Goal: Information Seeking & Learning: Learn about a topic

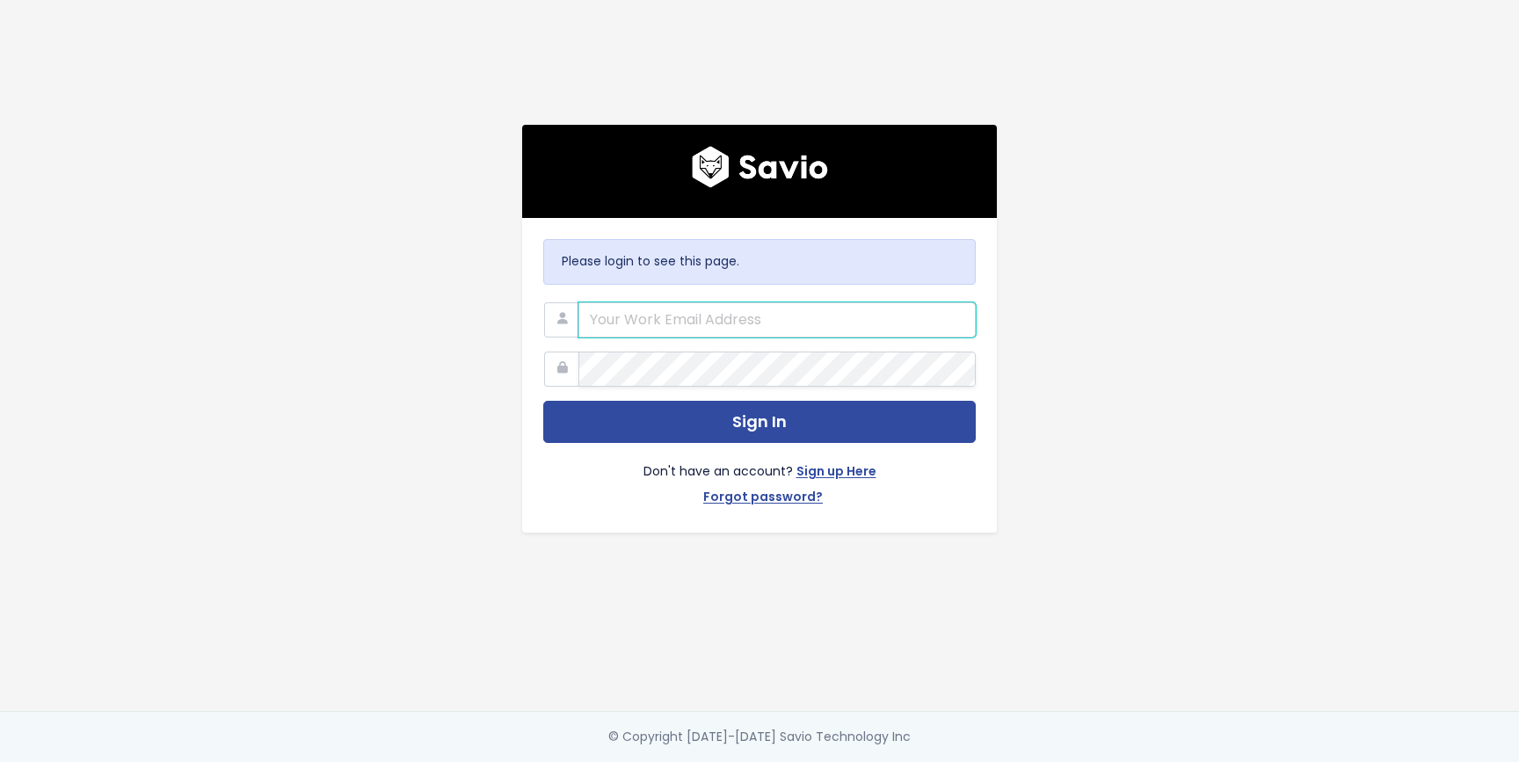
type input "revanth@nextpatient.co"
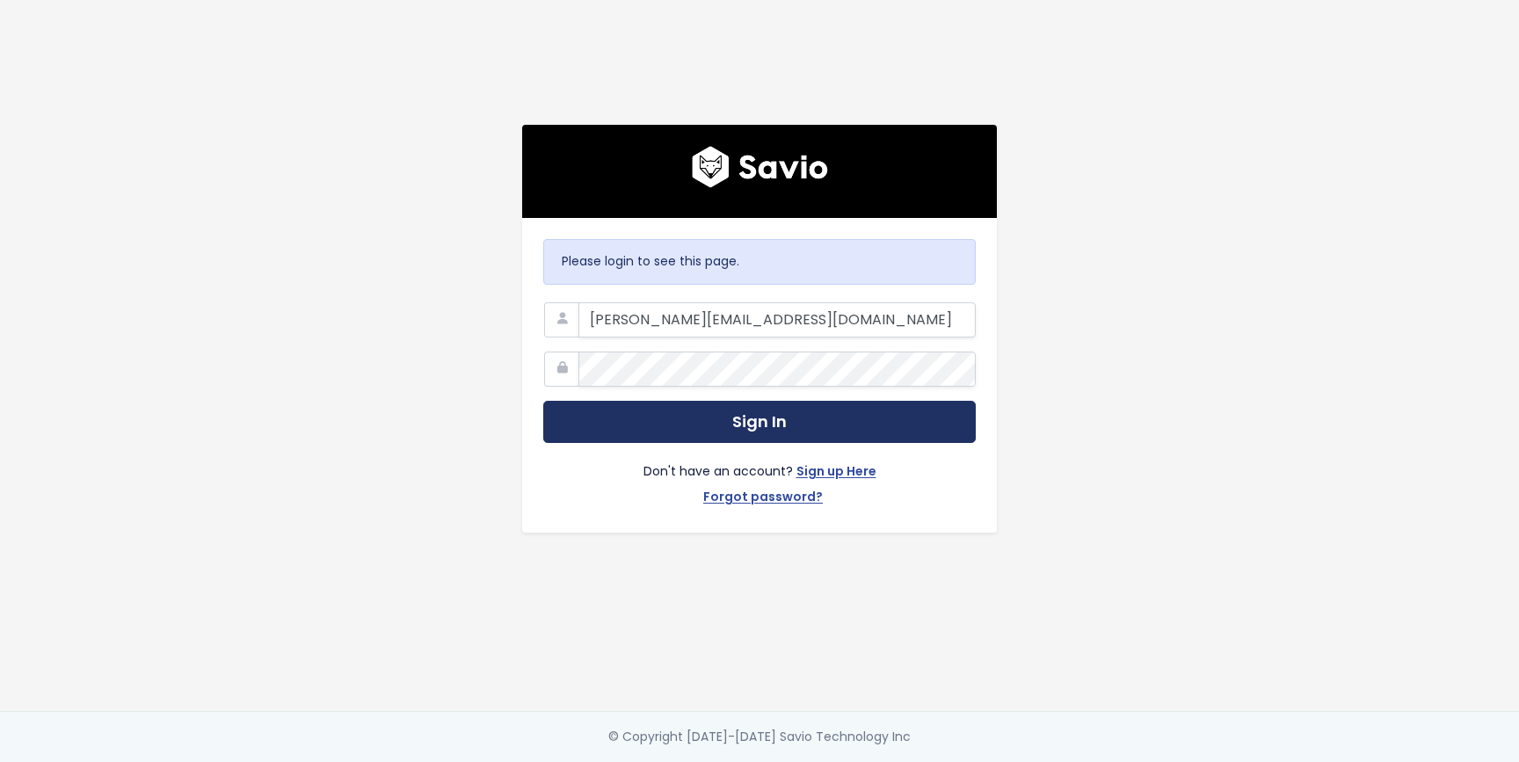
click at [685, 407] on button "Sign In" at bounding box center [759, 422] width 432 height 43
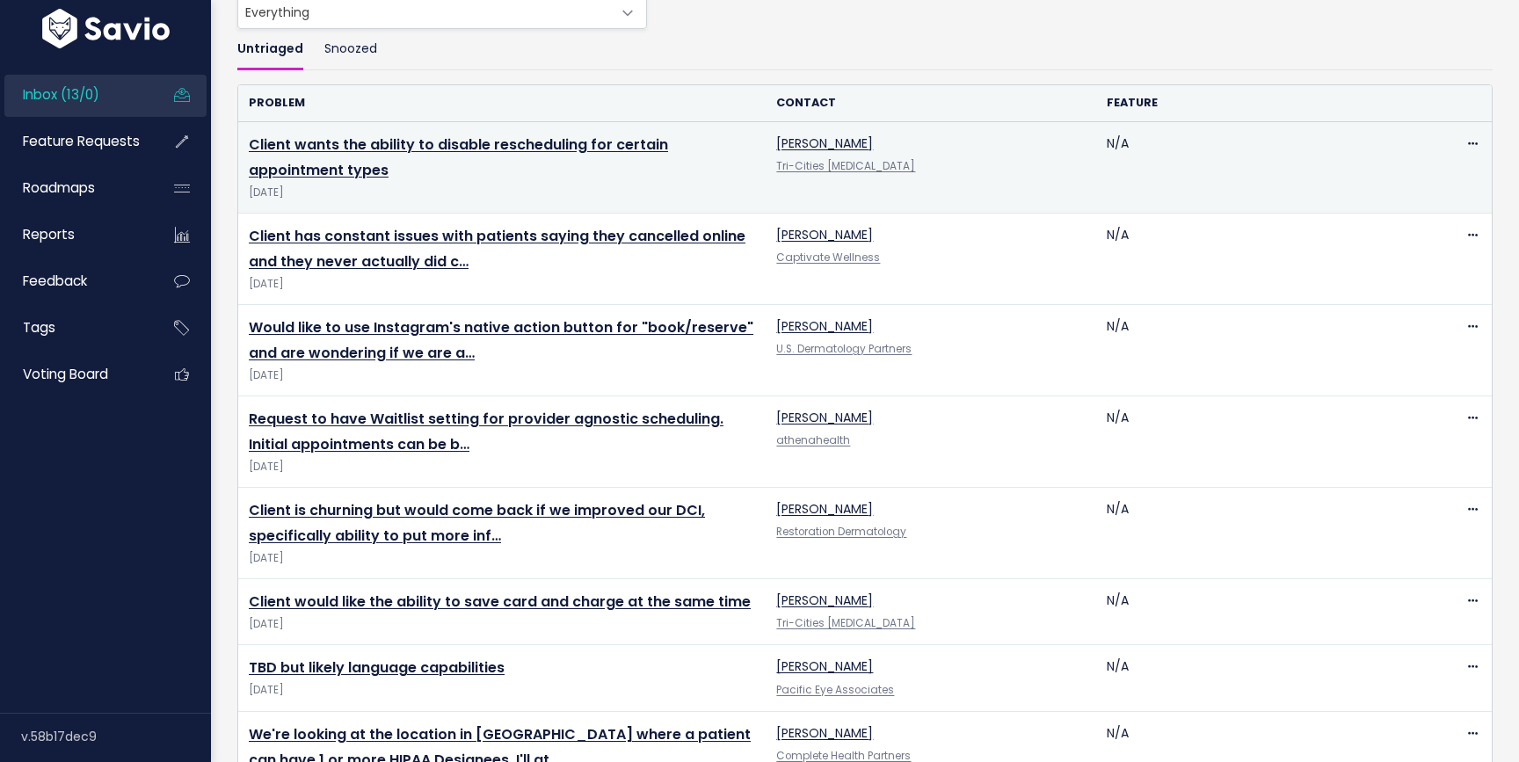
scroll to position [129, 0]
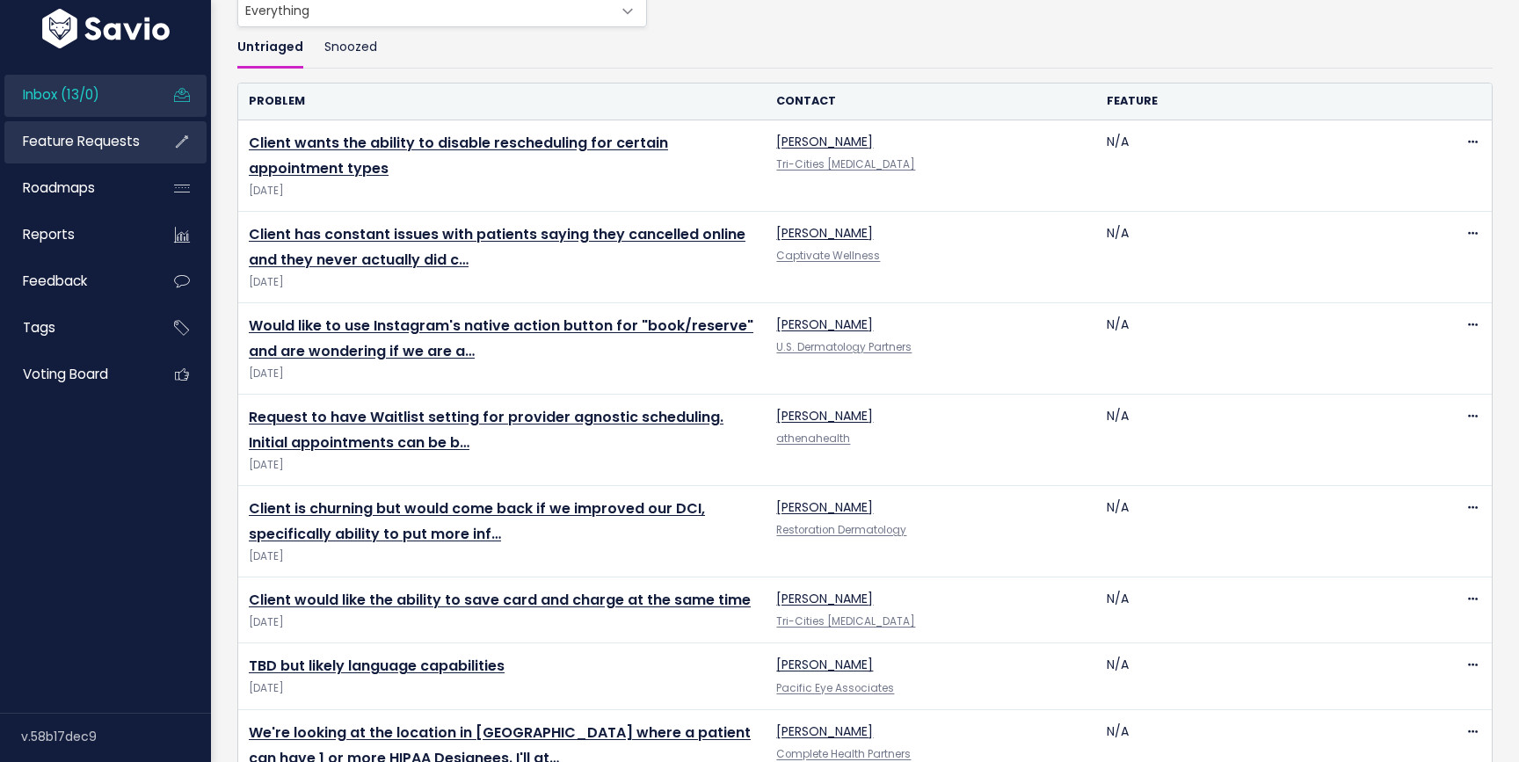
click at [110, 127] on link "Feature Requests" at bounding box center [75, 141] width 142 height 40
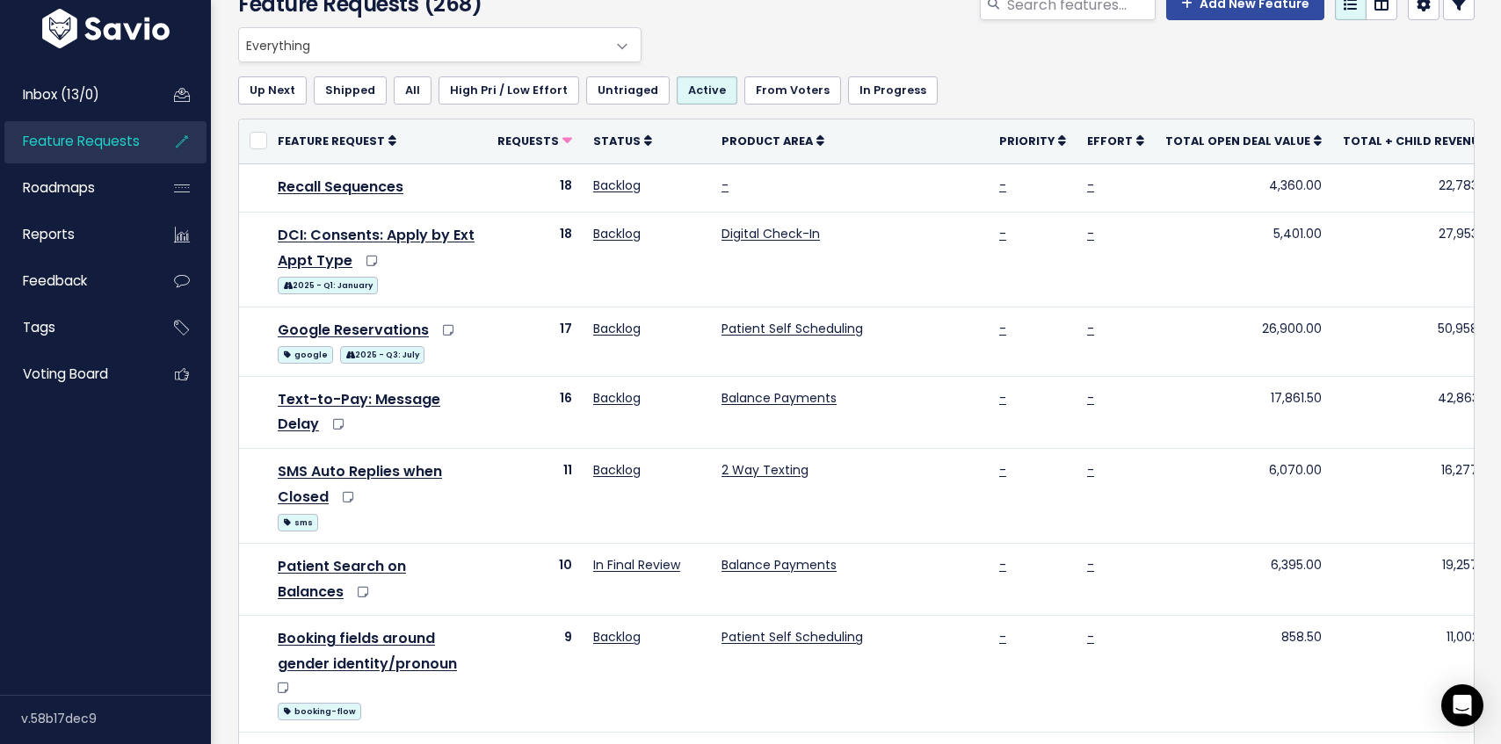
scroll to position [81, 0]
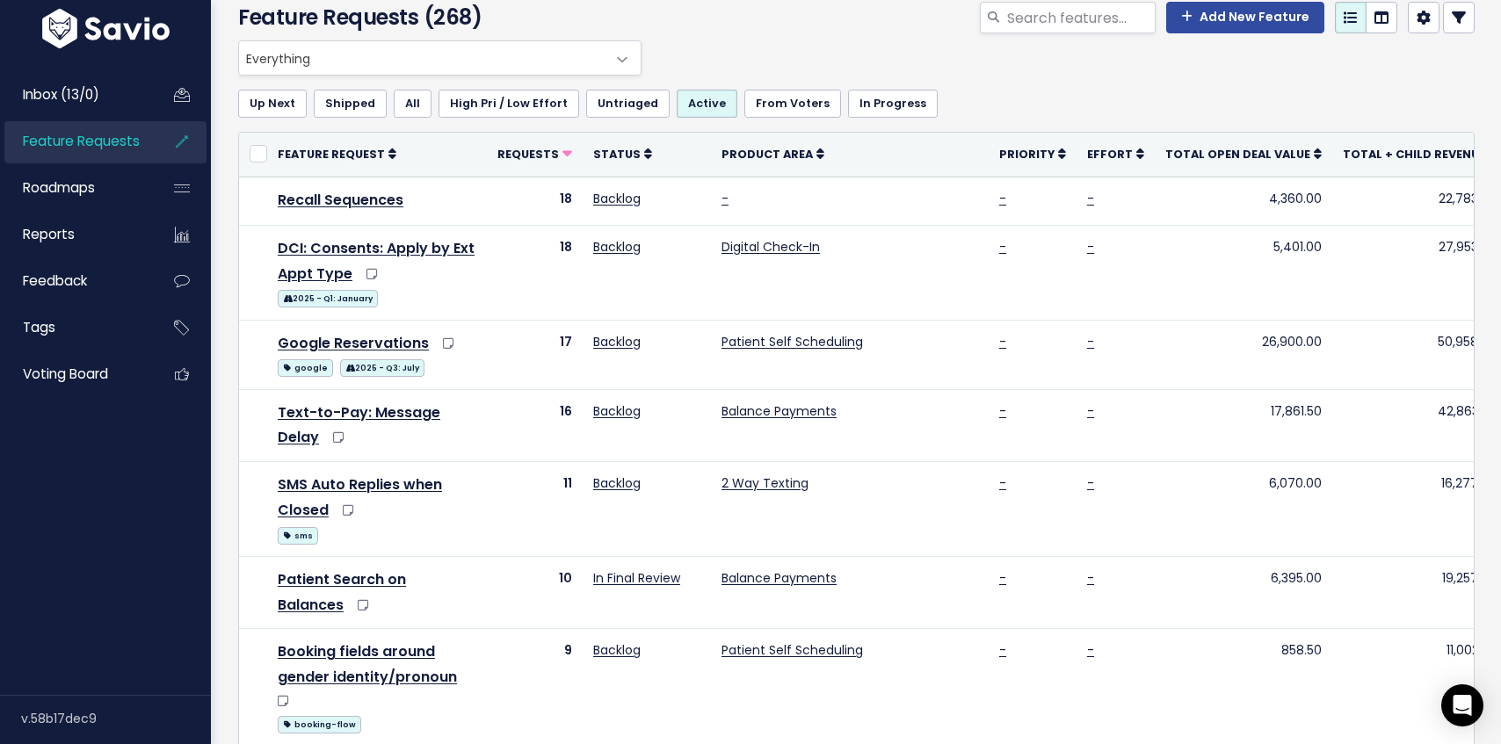
click at [1346, 142] on th "Total + Child Revenue" at bounding box center [1419, 155] width 175 height 44
click at [1347, 159] on span "Total + Child Revenue" at bounding box center [1414, 154] width 142 height 15
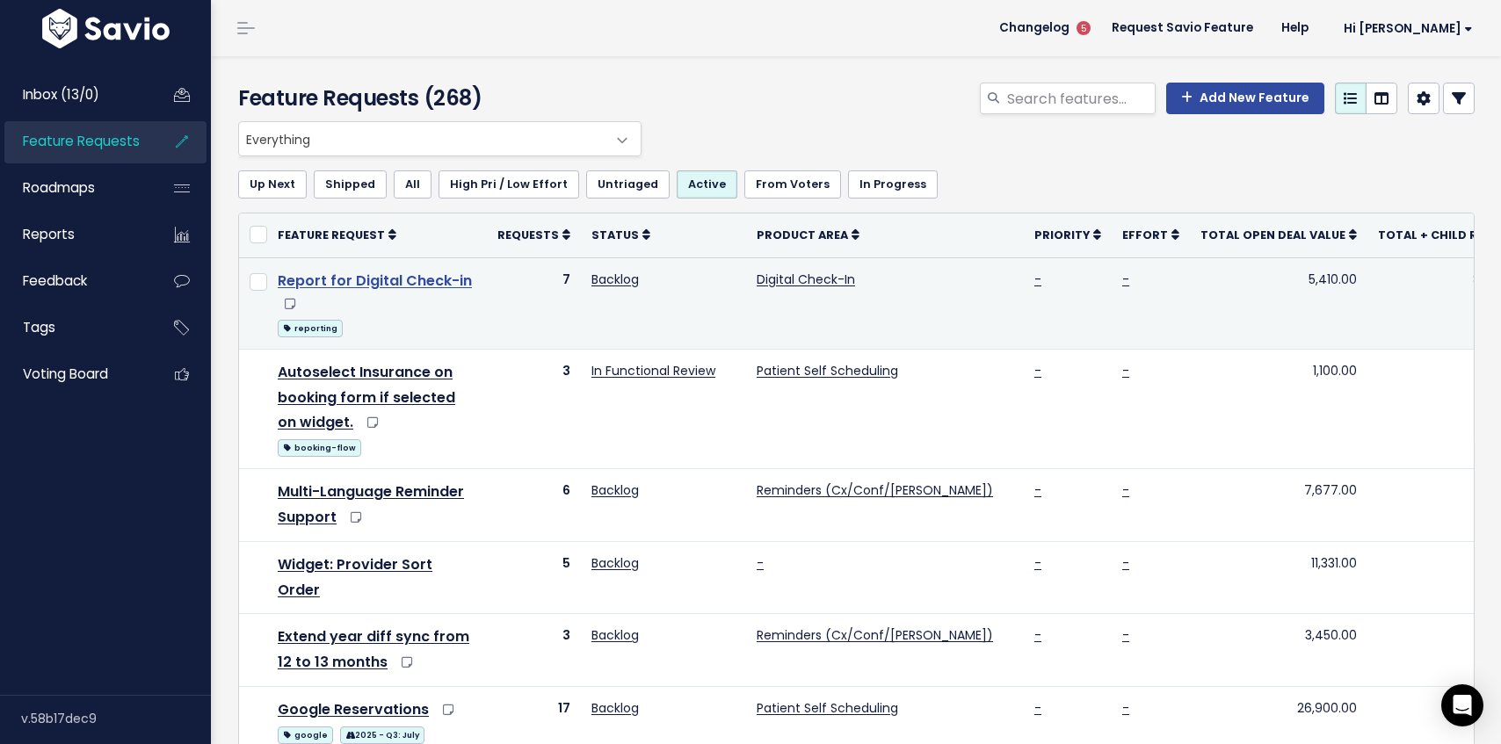
click at [389, 284] on link "Report for Digital Check-in" at bounding box center [375, 281] width 194 height 20
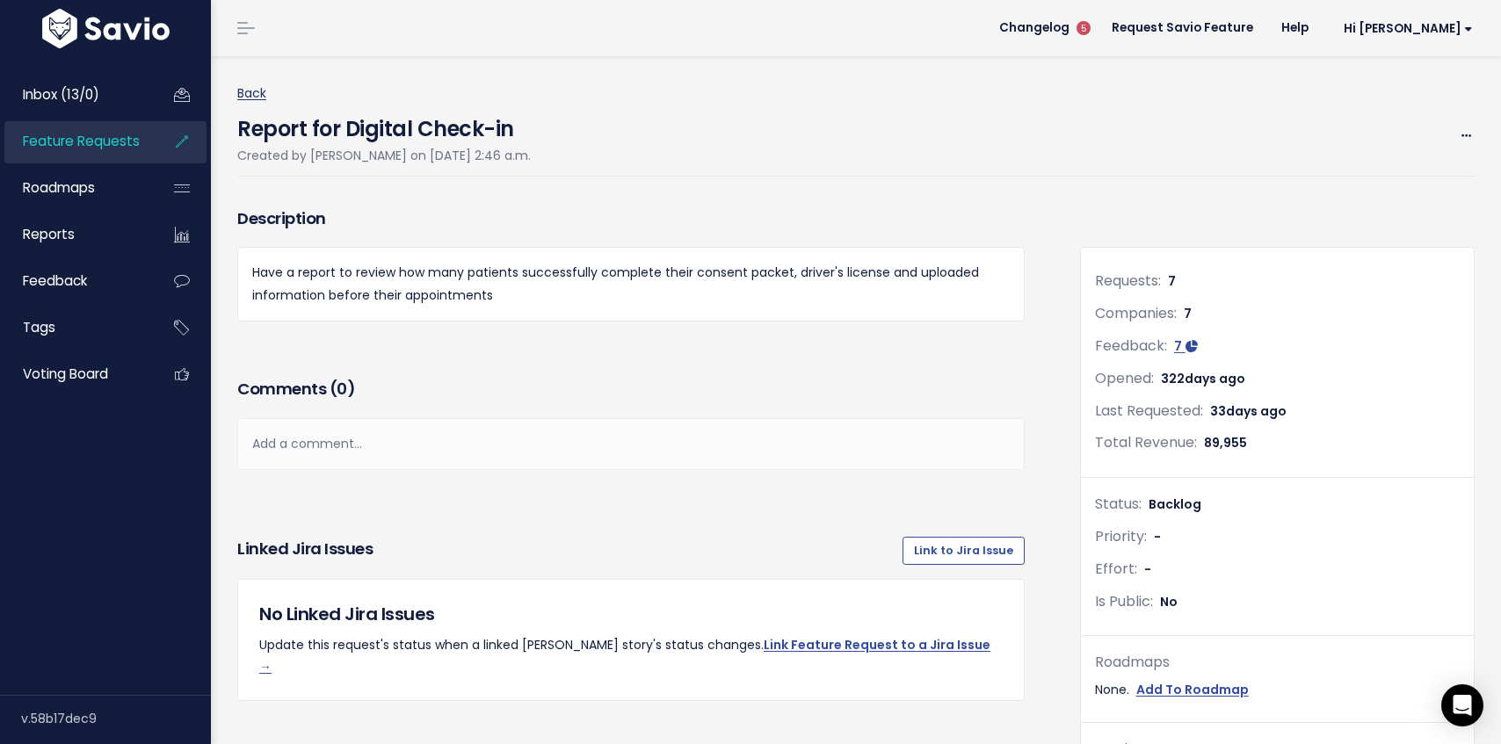
click at [259, 90] on link "Back" at bounding box center [251, 93] width 29 height 18
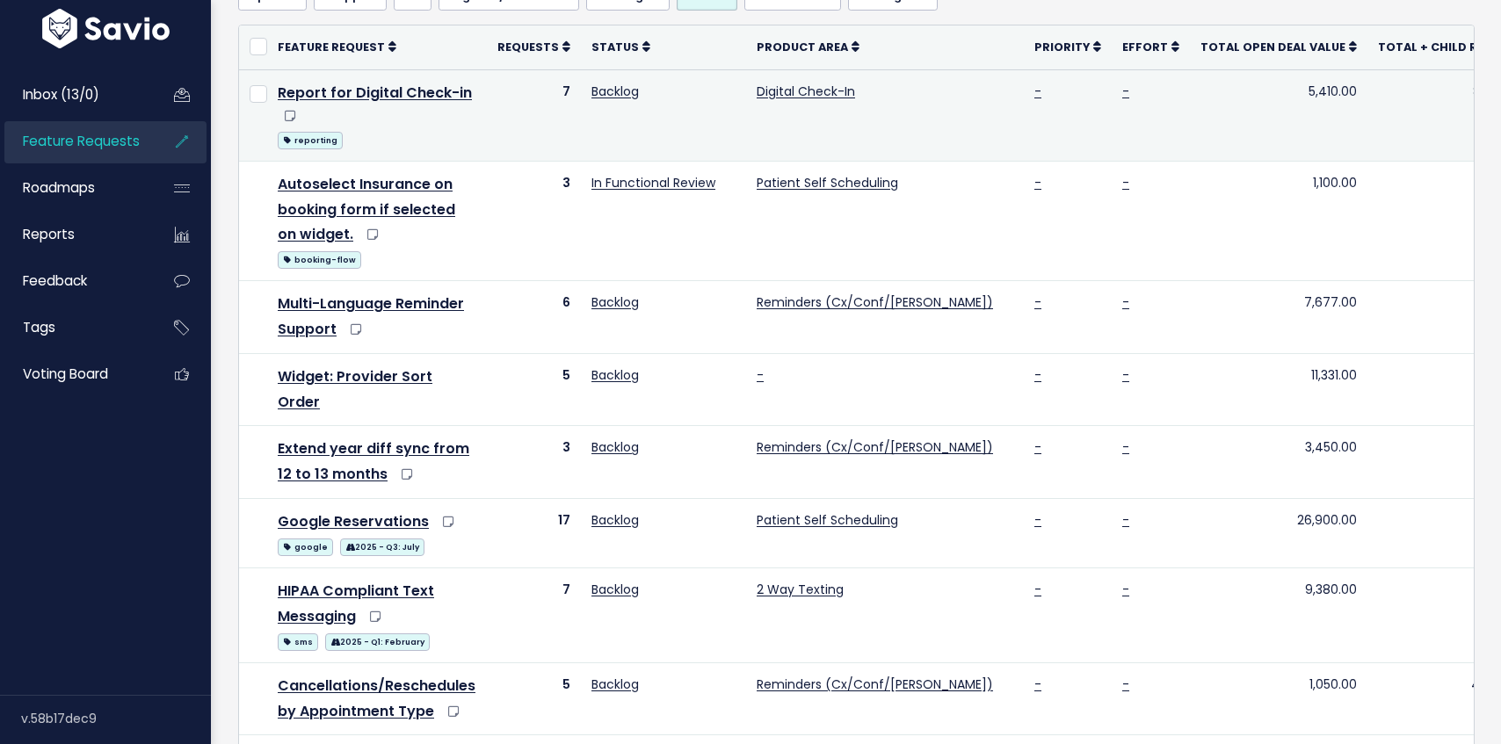
scroll to position [219, 0]
